Goal: Task Accomplishment & Management: Manage account settings

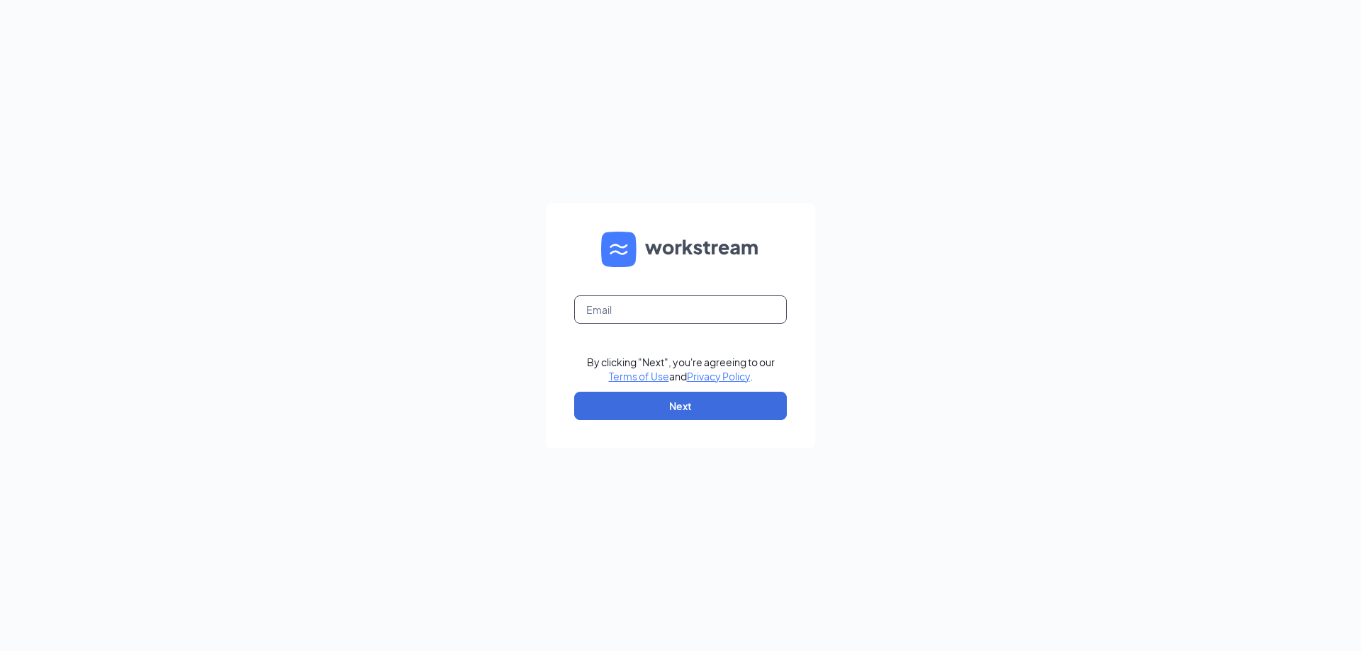
click at [647, 305] on input "text" at bounding box center [680, 310] width 213 height 28
type input "1308@hcihospitality.com"
drag, startPoint x: 712, startPoint y: 309, endPoint x: 562, endPoint y: 295, distance: 150.2
click at [441, 284] on div "1308@hcihospitality.com By clicking "Next", you're agreeing to our Terms of Use…" at bounding box center [680, 325] width 1361 height 651
click at [661, 415] on button "Next" at bounding box center [680, 406] width 213 height 28
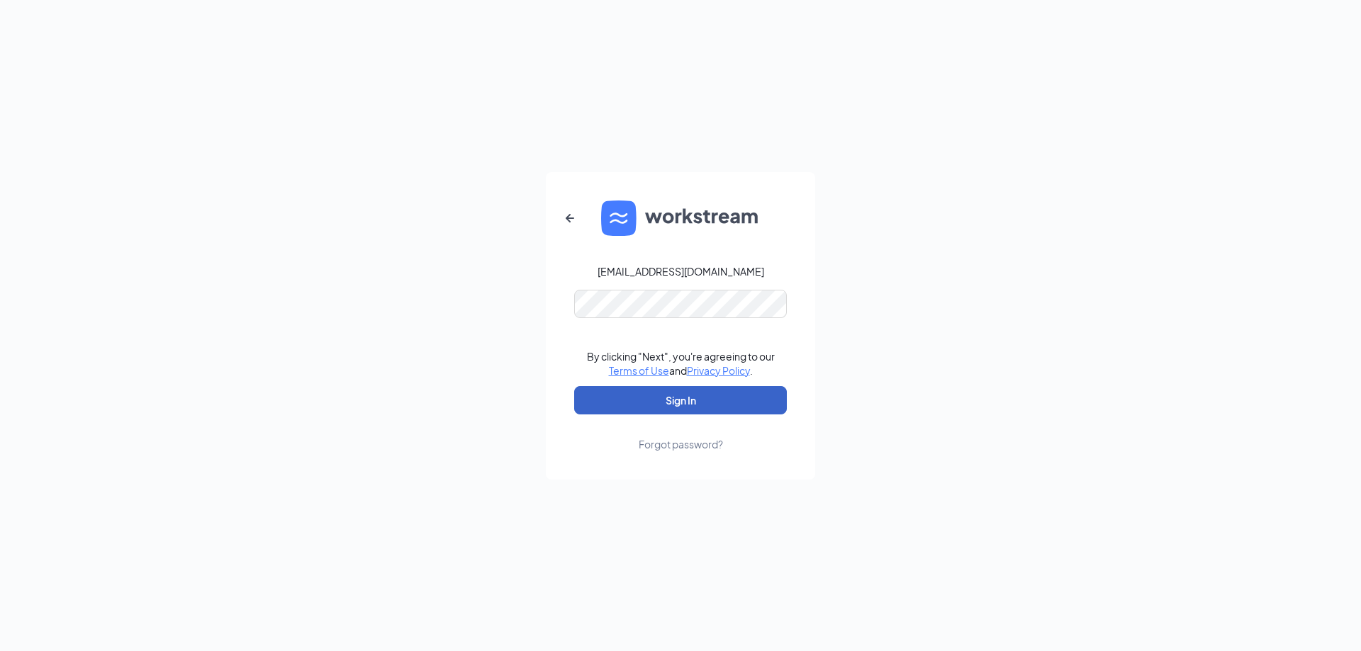
click at [669, 408] on button "Sign In" at bounding box center [680, 400] width 213 height 28
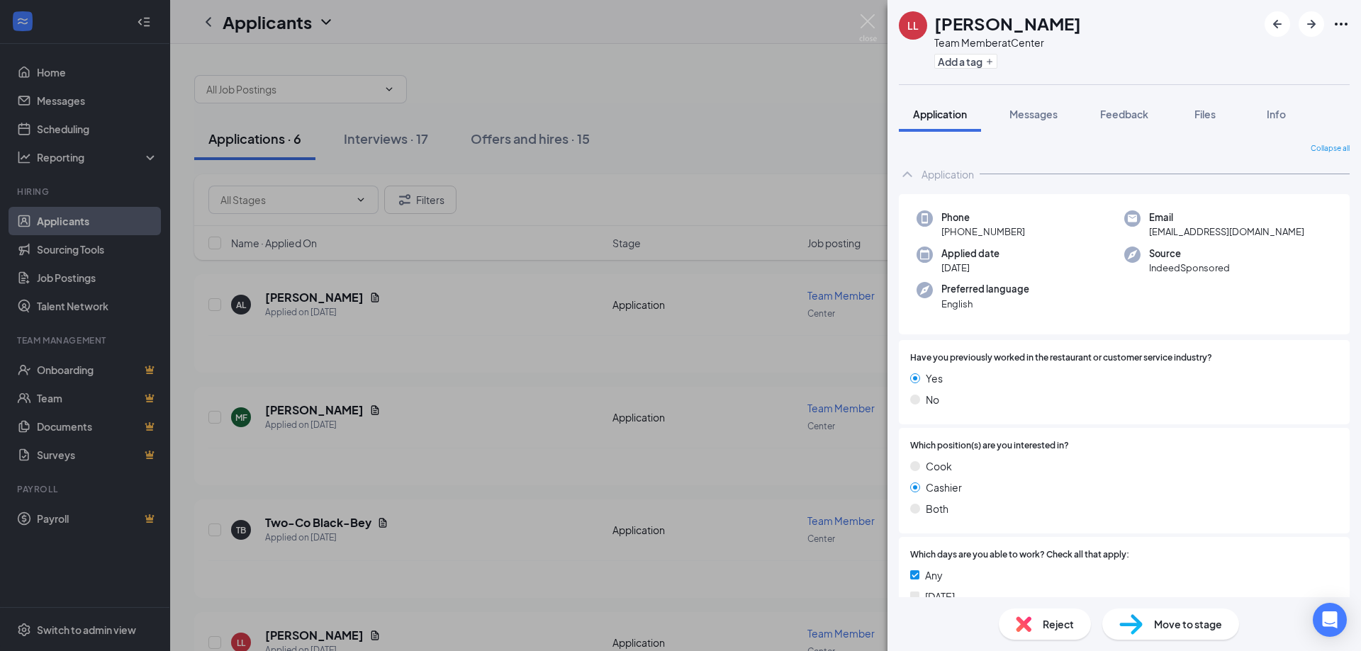
click at [1283, 231] on span "[EMAIL_ADDRESS][DOMAIN_NAME]" at bounding box center [1226, 232] width 155 height 14
click at [868, 23] on img at bounding box center [868, 28] width 18 height 28
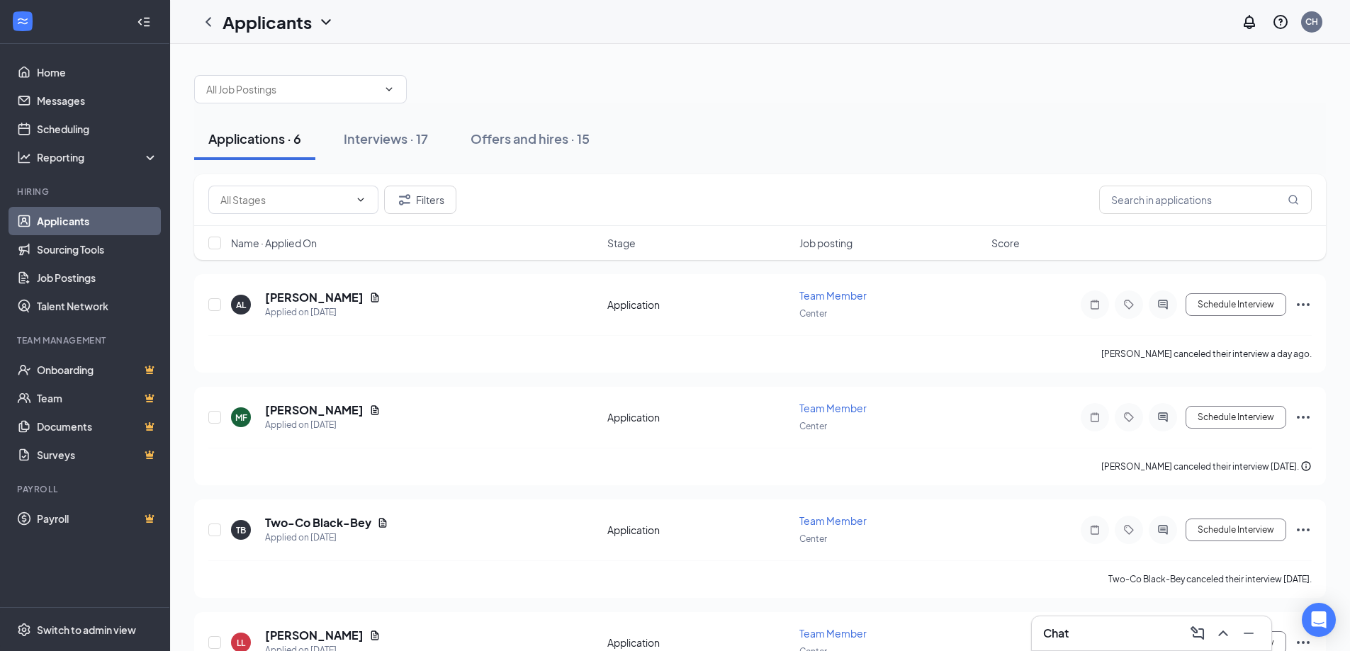
click at [374, 143] on div "Interviews · 17" at bounding box center [386, 139] width 84 height 18
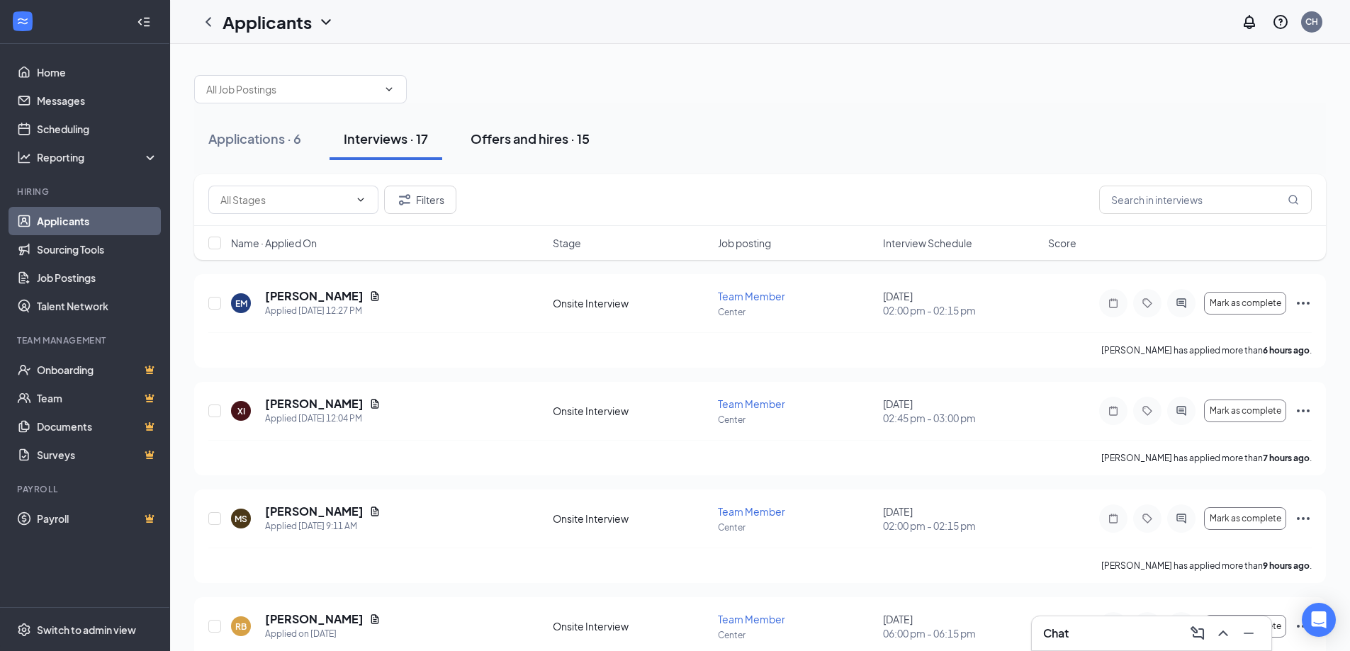
click at [523, 146] on div "Offers and hires · 15" at bounding box center [530, 139] width 119 height 18
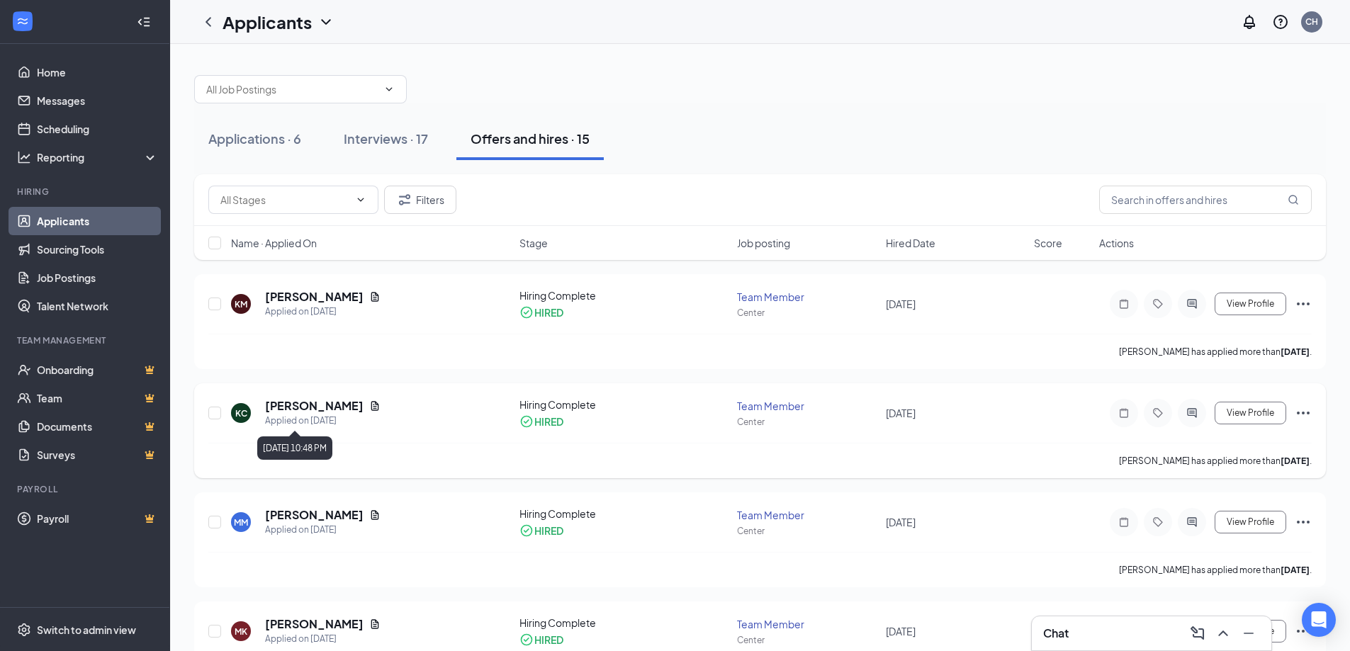
click at [318, 410] on h5 "[PERSON_NAME]" at bounding box center [314, 406] width 99 height 16
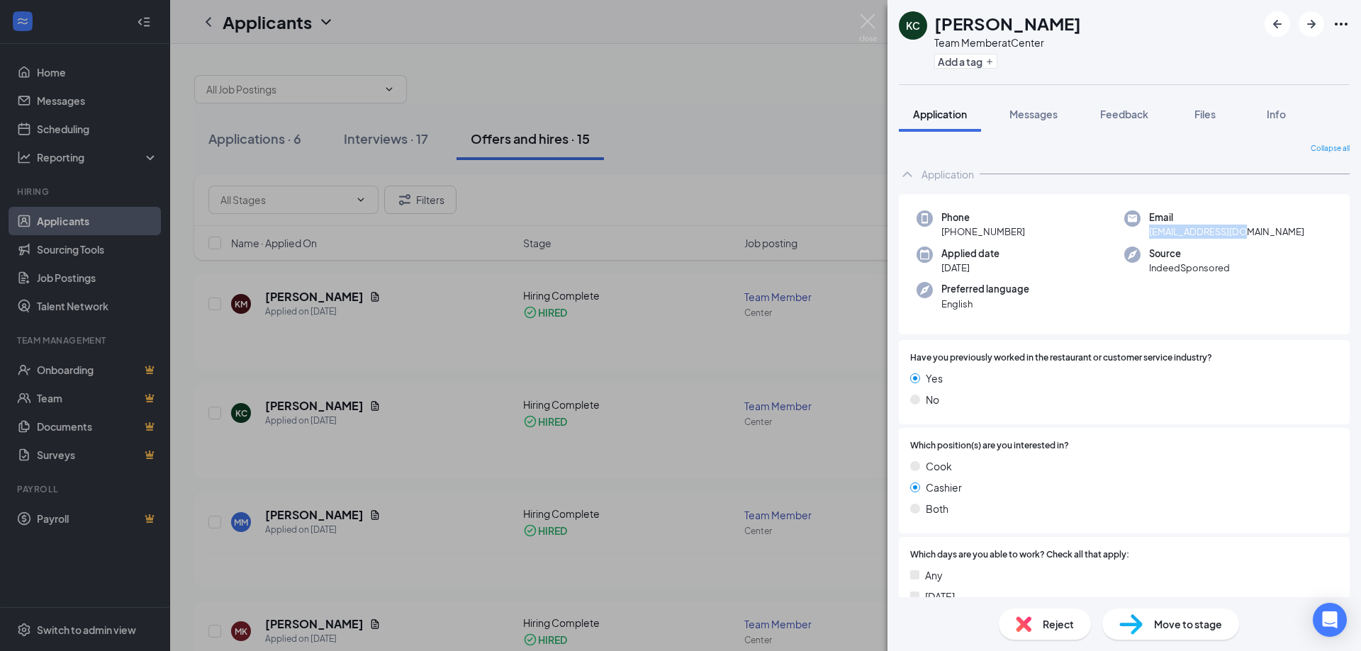
drag, startPoint x: 1239, startPoint y: 230, endPoint x: 1143, endPoint y: 230, distance: 96.4
click at [1143, 230] on div "Email [EMAIL_ADDRESS][DOMAIN_NAME]" at bounding box center [1228, 225] width 208 height 29
copy span "[EMAIL_ADDRESS][DOMAIN_NAME]"
